Goal: Transaction & Acquisition: Purchase product/service

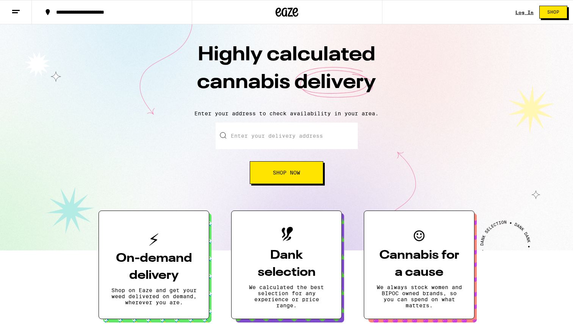
click at [282, 178] on button "Shop Now" at bounding box center [287, 172] width 74 height 23
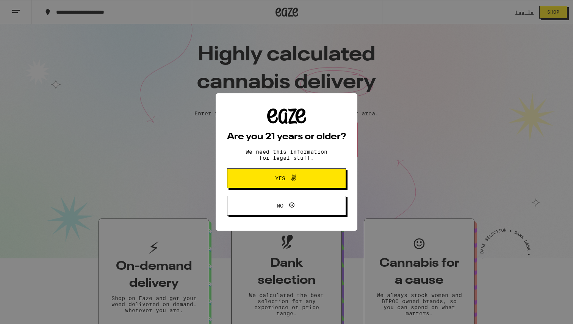
click at [303, 178] on span "Yes" at bounding box center [287, 178] width 58 height 10
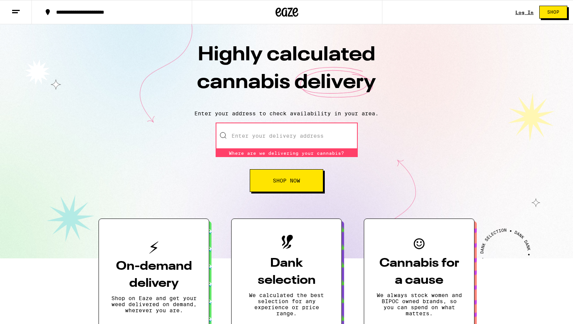
click at [528, 14] on link "Log In" at bounding box center [525, 12] width 18 height 5
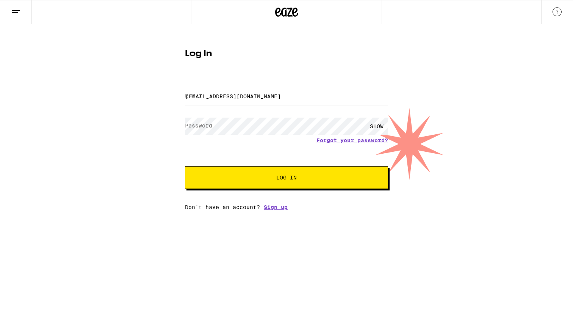
type input "[EMAIL_ADDRESS][DOMAIN_NAME]"
click at [234, 176] on span "Log In" at bounding box center [287, 177] width 142 height 5
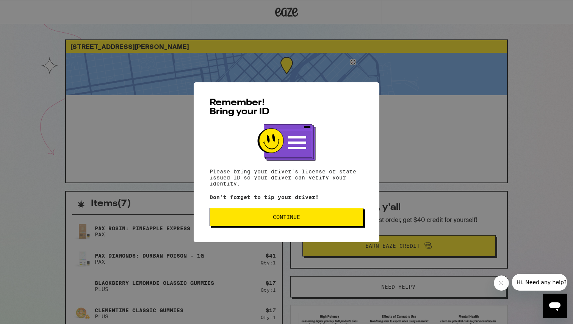
click at [267, 224] on button "Continue" at bounding box center [287, 217] width 154 height 18
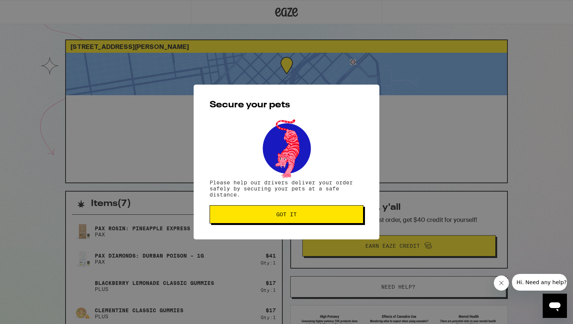
click at [268, 223] on button "Got it" at bounding box center [287, 214] width 154 height 18
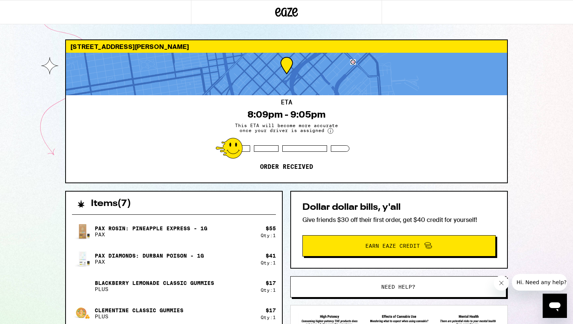
click at [292, 6] on icon at bounding box center [286, 12] width 23 height 14
